Goal: Navigation & Orientation: Understand site structure

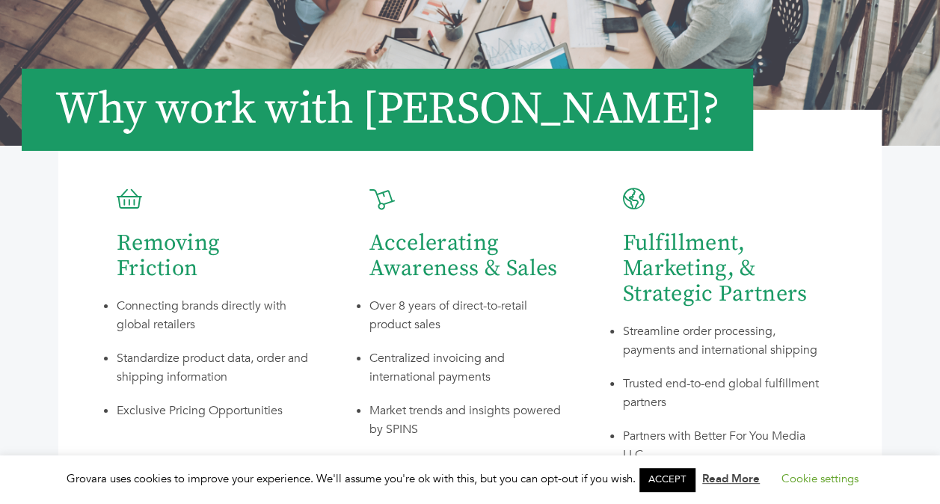
scroll to position [2542, 0]
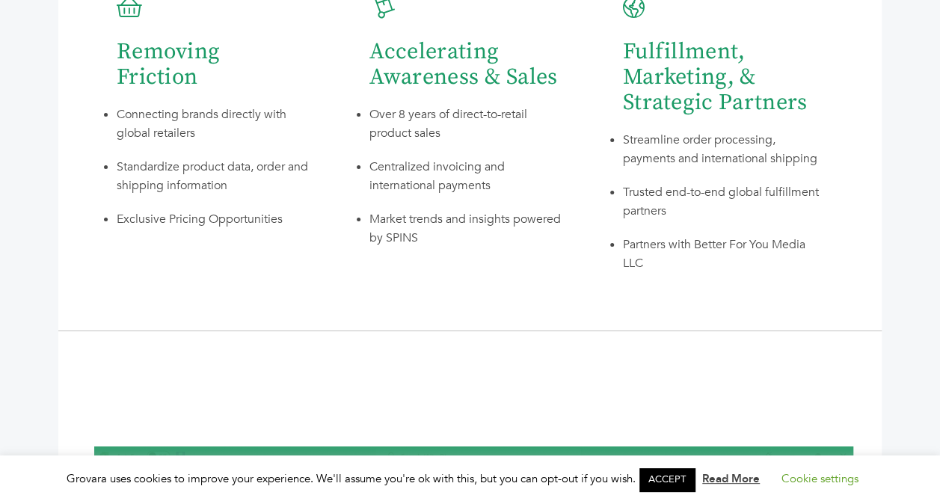
click at [652, 481] on link "ACCEPT" at bounding box center [666, 479] width 55 height 23
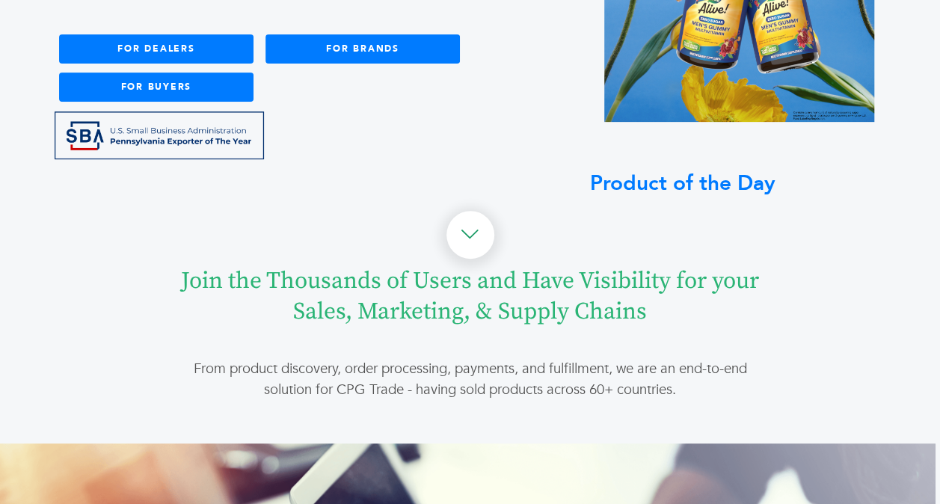
scroll to position [0, 0]
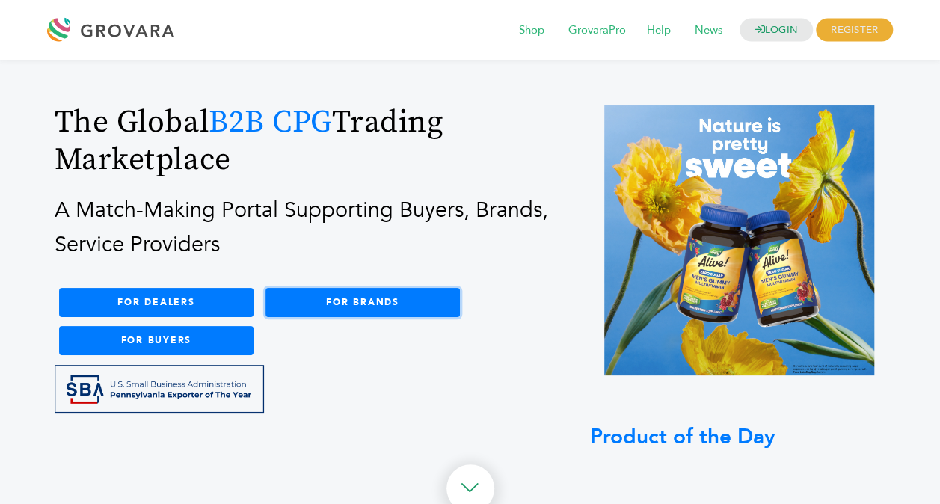
click at [424, 297] on link "FOR BRANDS" at bounding box center [362, 302] width 194 height 29
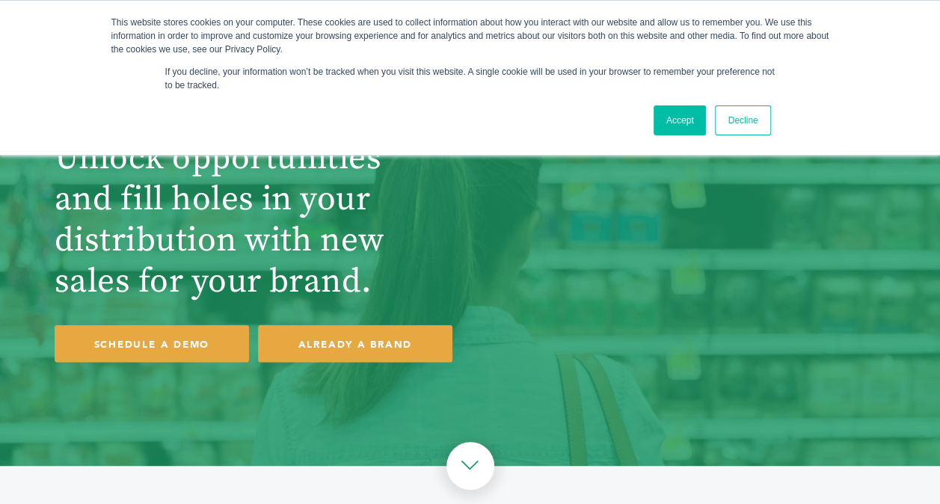
click at [667, 129] on link "Accept" at bounding box center [679, 120] width 53 height 30
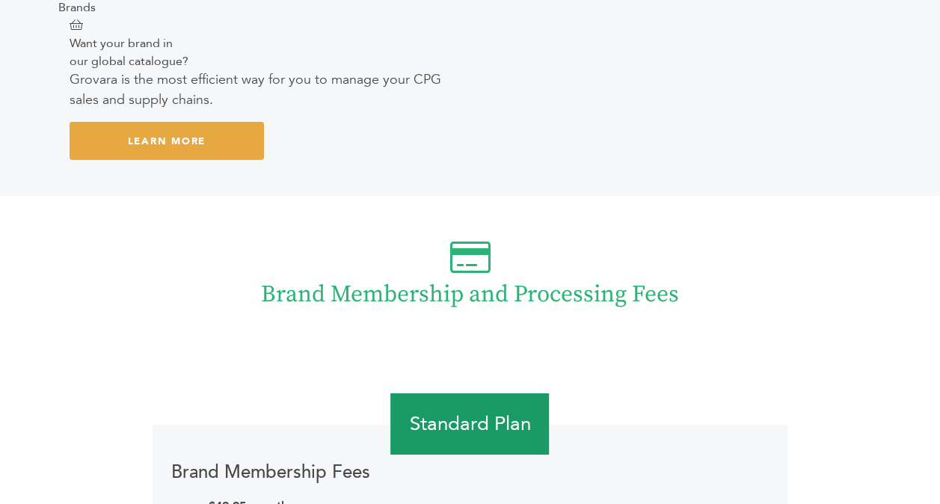
scroll to position [2392, 0]
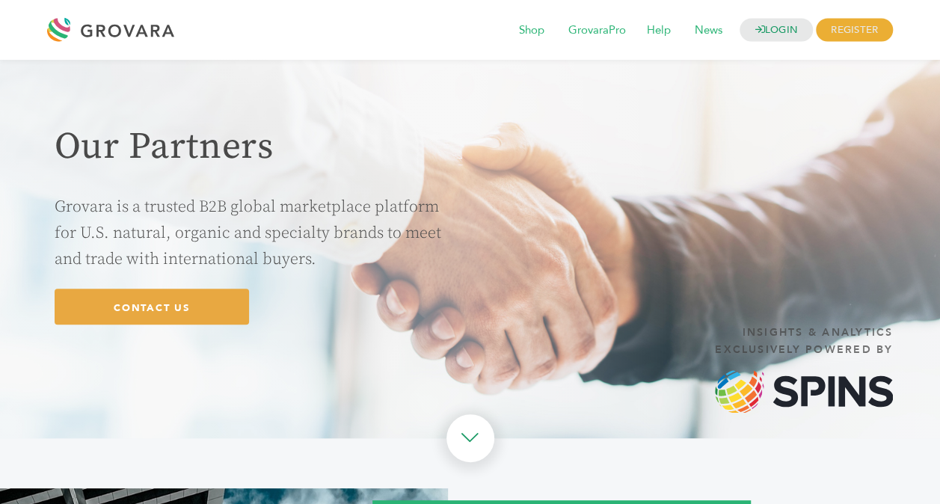
click at [93, 28] on div at bounding box center [114, 30] width 135 height 36
